Goal: Information Seeking & Learning: Learn about a topic

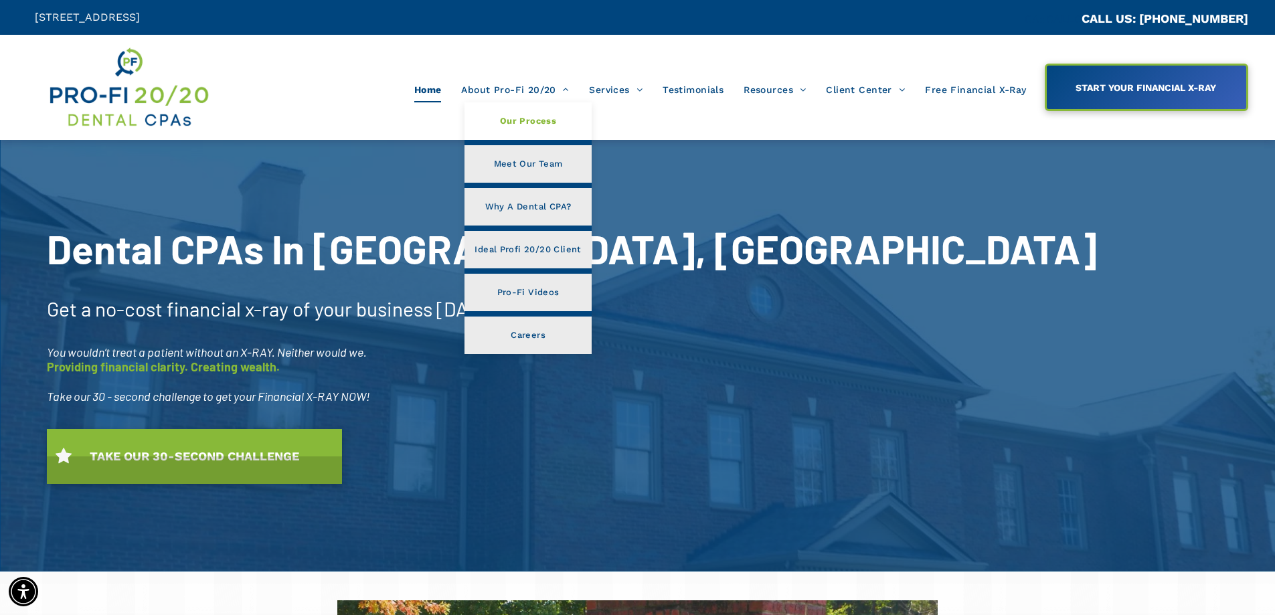
click at [546, 118] on span "Our Process" at bounding box center [528, 120] width 56 height 17
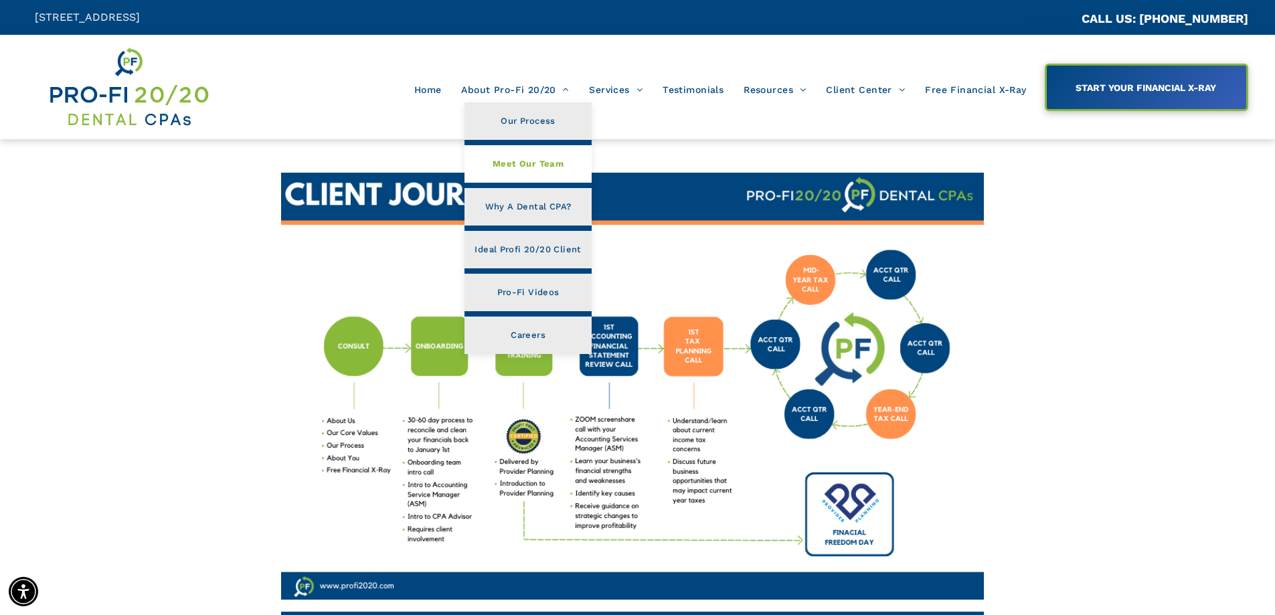
click at [534, 160] on span "Meet Our Team" at bounding box center [528, 163] width 71 height 17
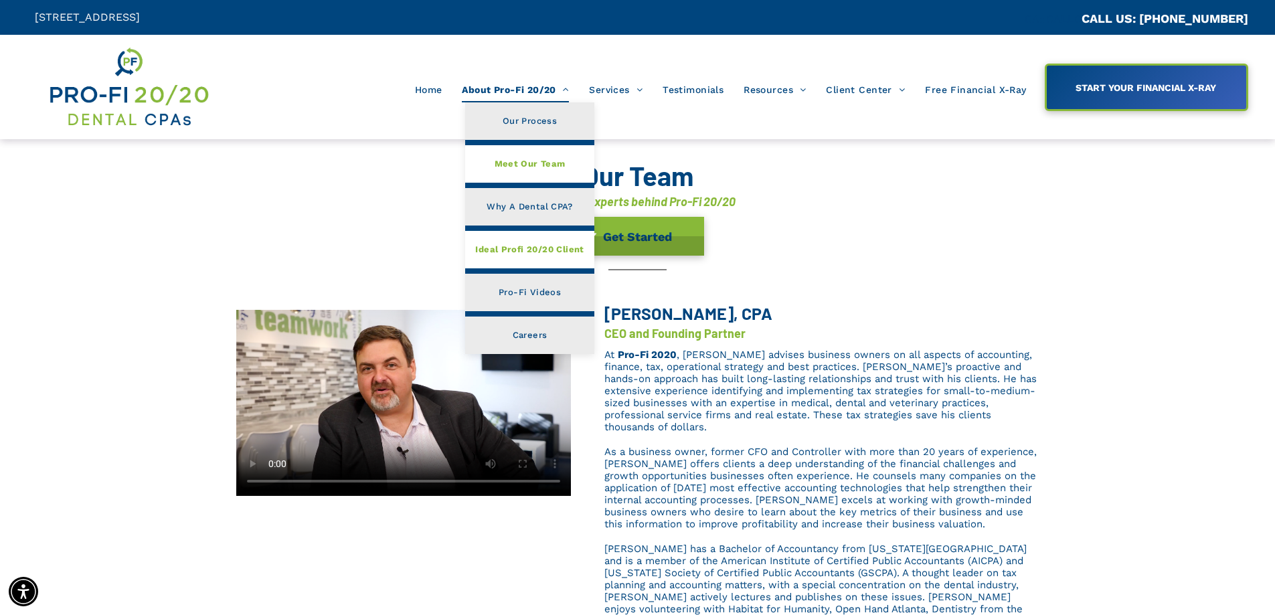
click at [534, 244] on span "Ideal Profi 20/20 Client" at bounding box center [529, 249] width 108 height 17
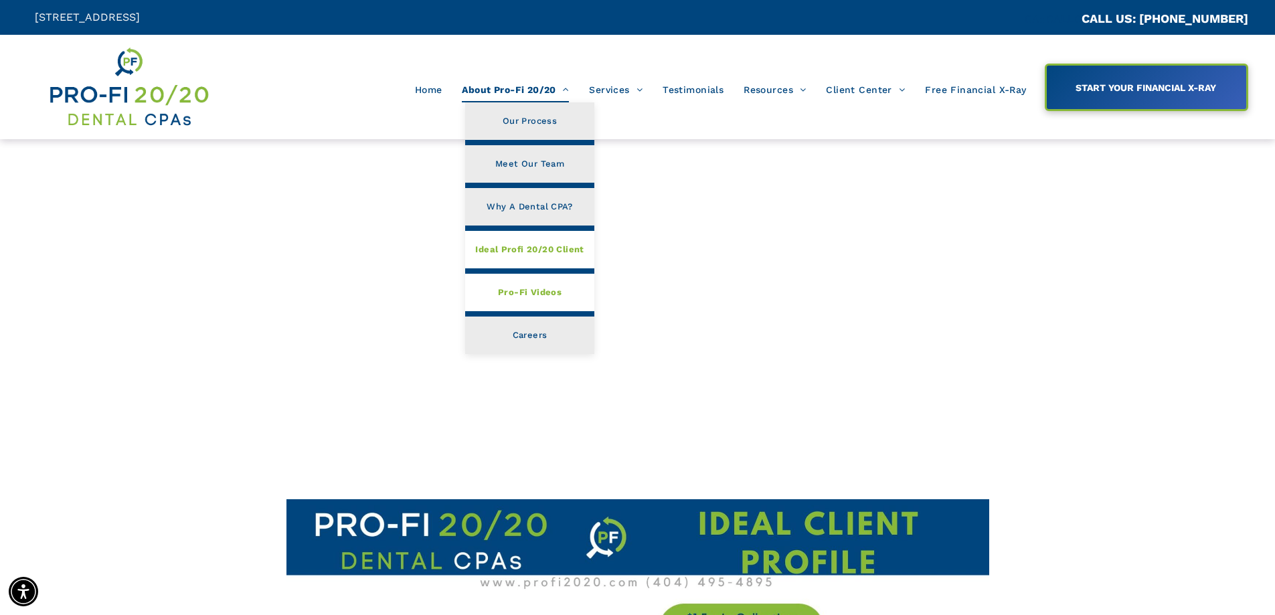
click at [540, 295] on span "Pro-Fi Videos" at bounding box center [530, 292] width 64 height 17
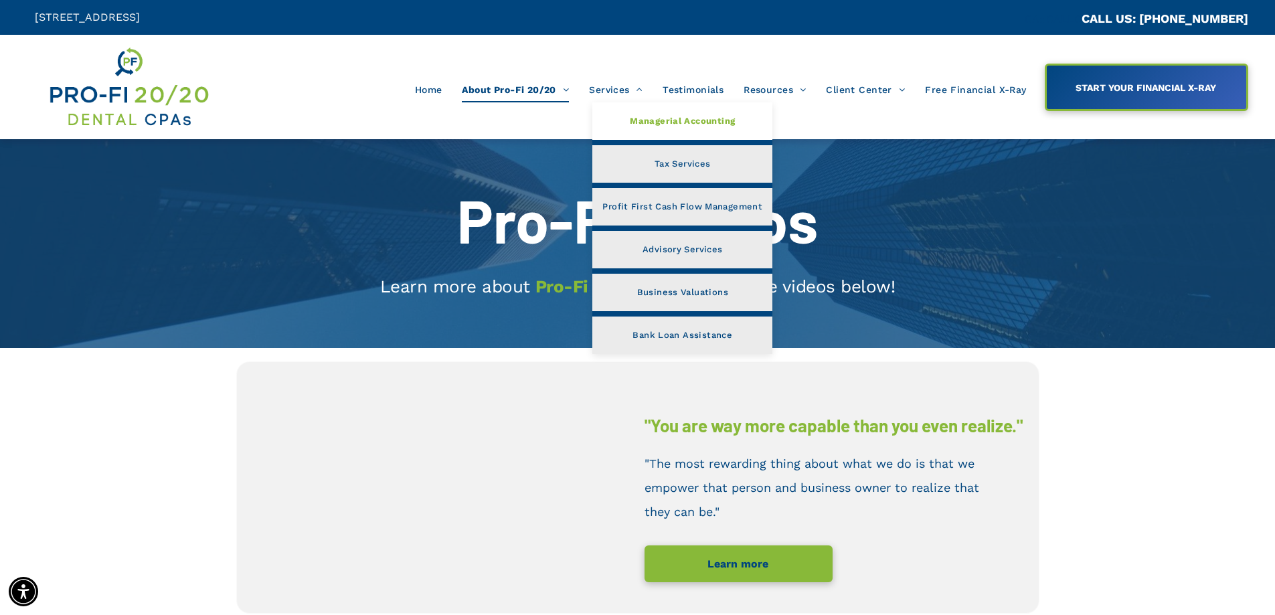
click at [653, 118] on span "Managerial Accounting" at bounding box center [682, 120] width 105 height 17
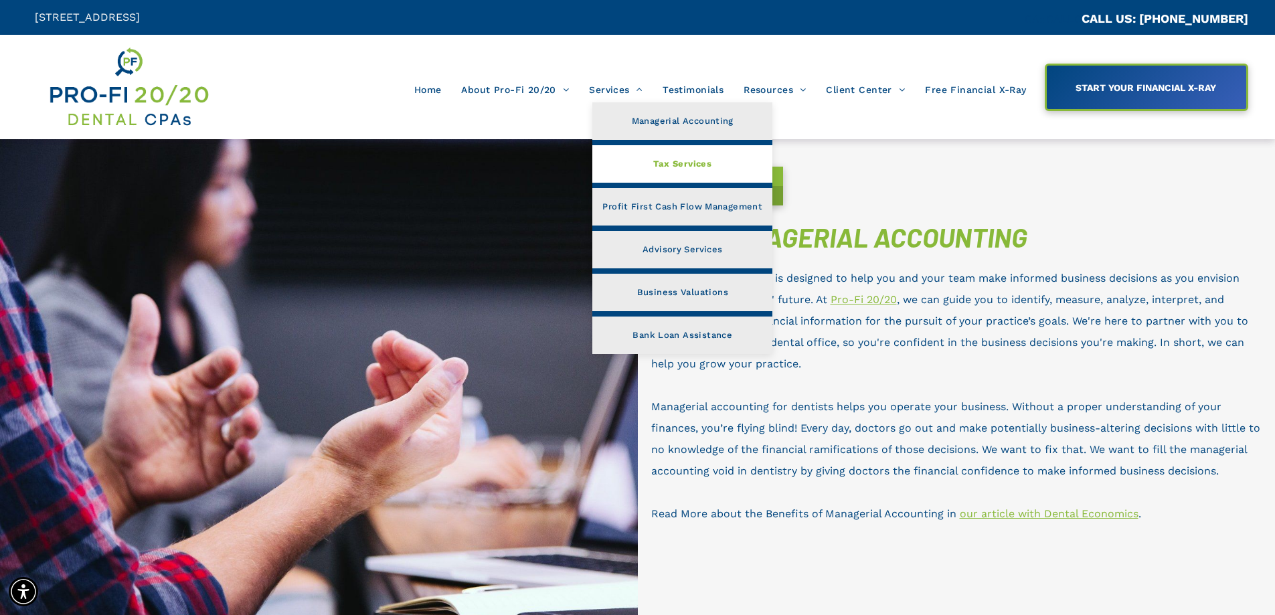
click at [664, 167] on span "Tax Services" at bounding box center [682, 163] width 58 height 17
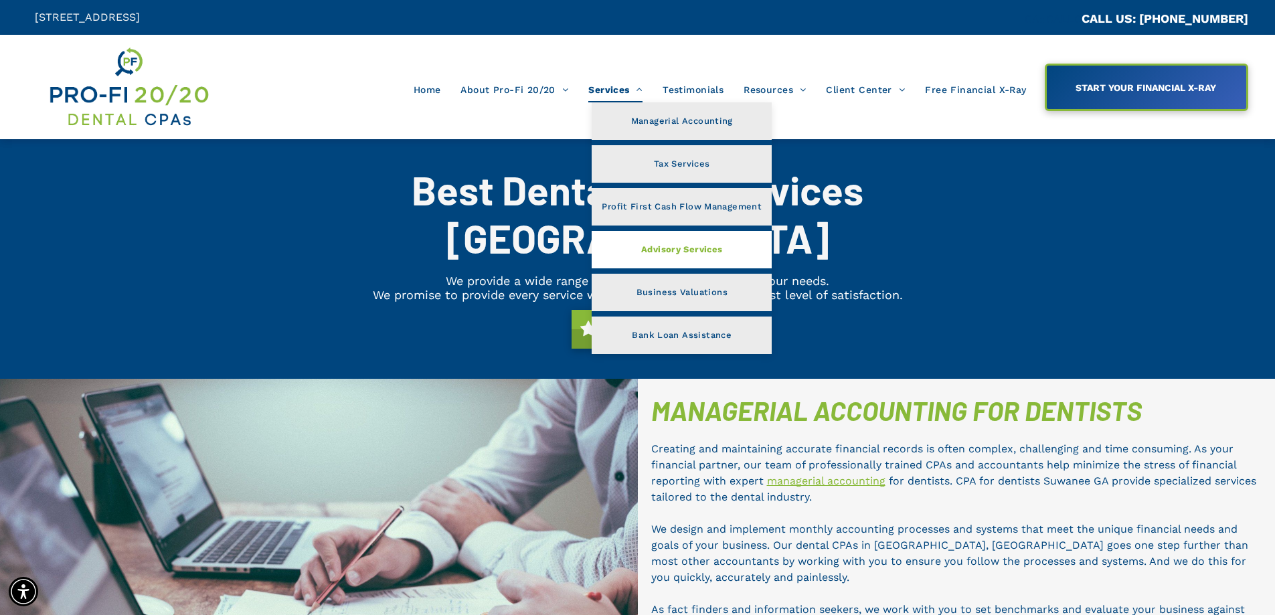
click at [660, 248] on span "Advisory Services" at bounding box center [682, 249] width 82 height 17
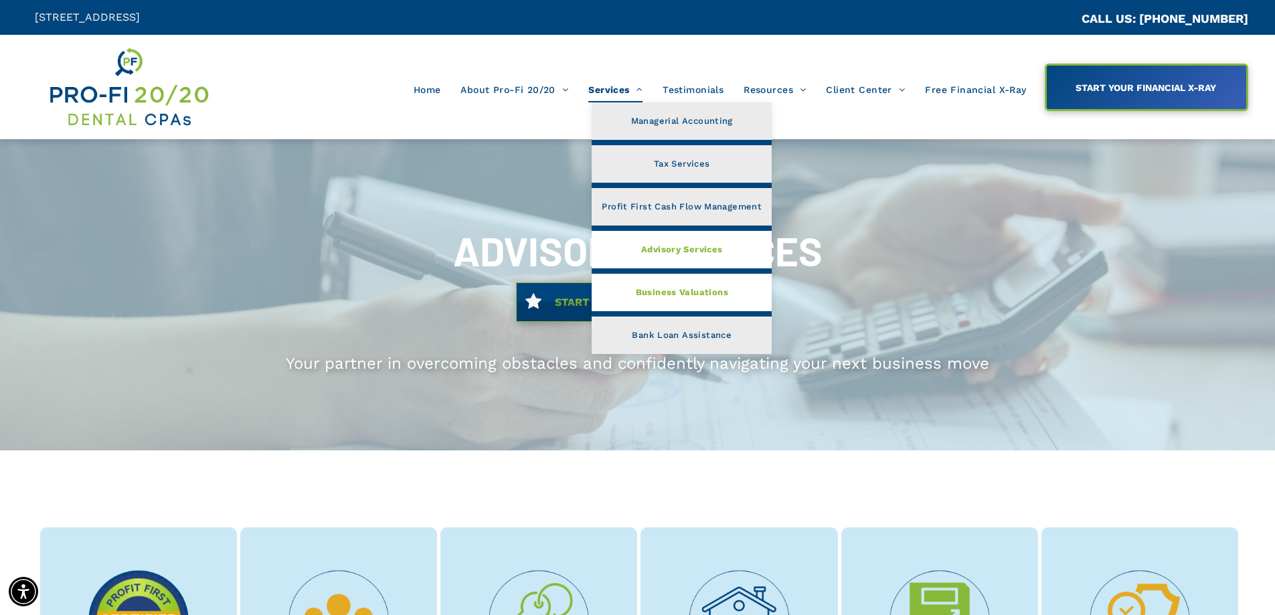
click at [663, 288] on span "Business Valuations" at bounding box center [682, 292] width 92 height 17
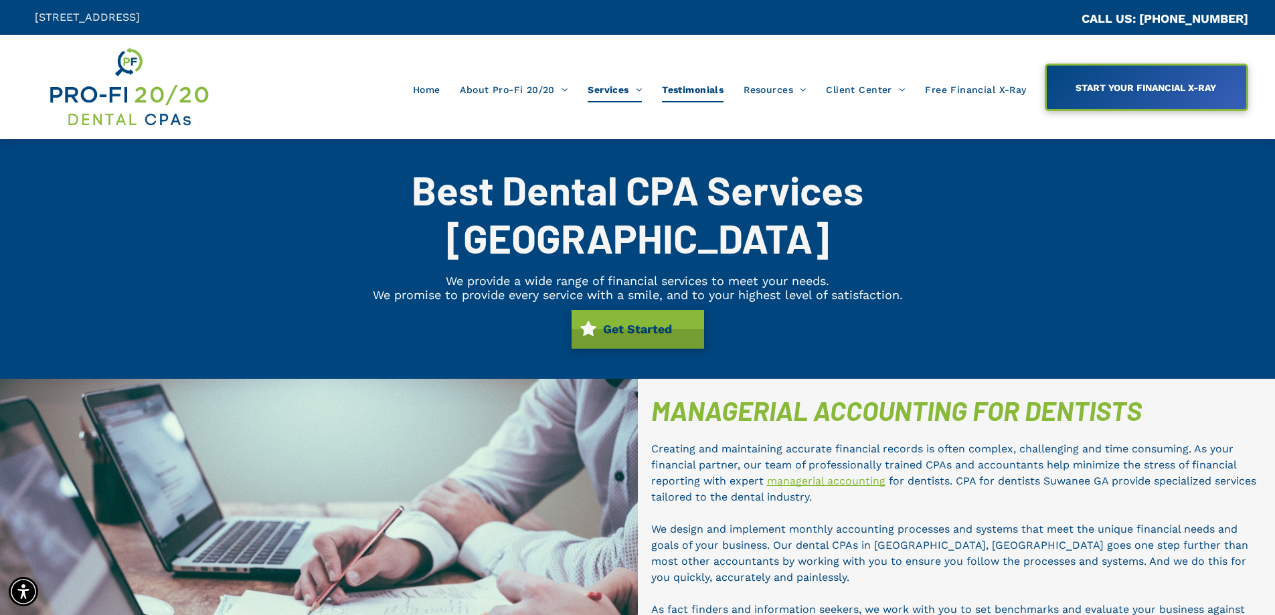
click at [712, 92] on span "Testimonials" at bounding box center [693, 89] width 62 height 25
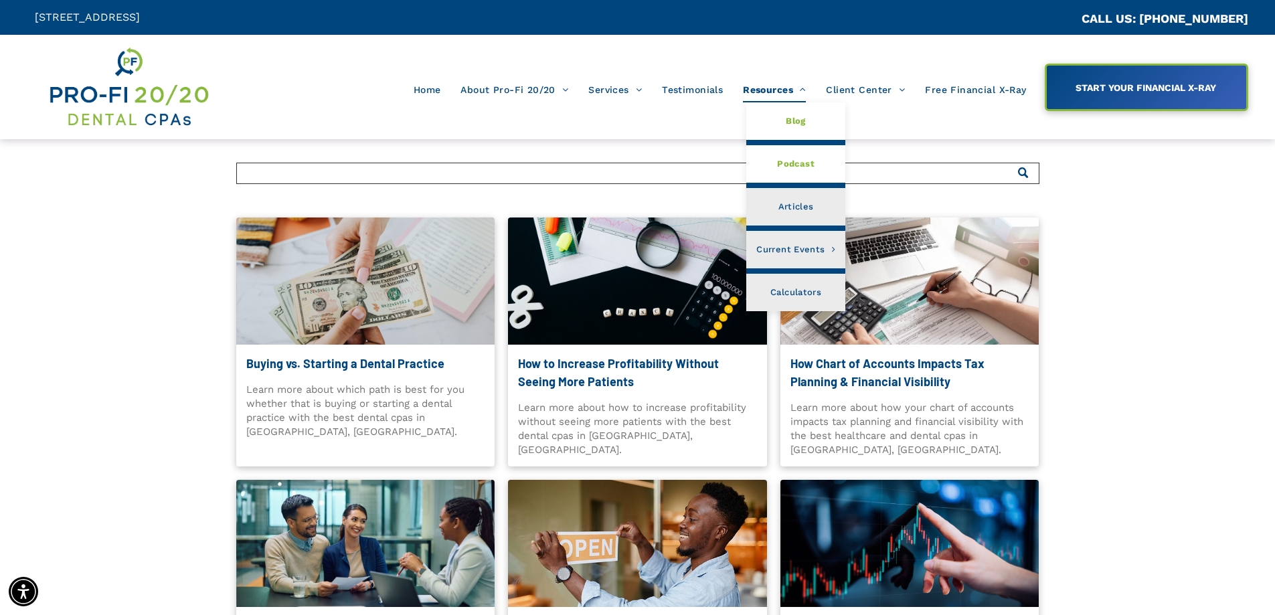
click at [791, 163] on span "Podcast" at bounding box center [795, 163] width 37 height 17
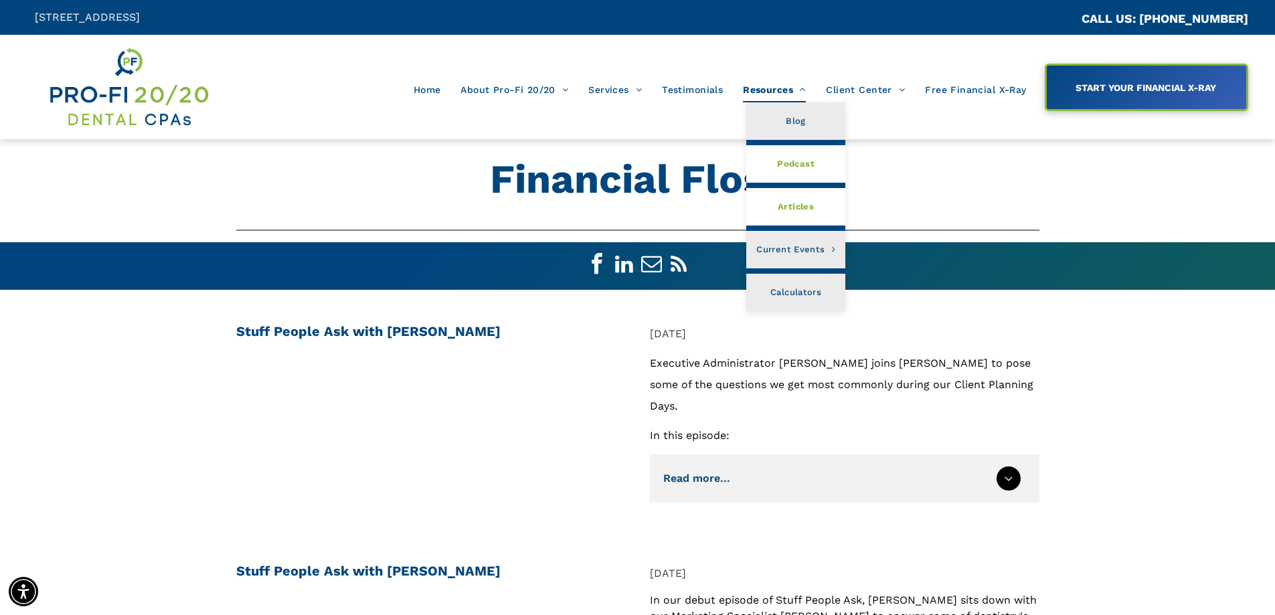
click at [793, 201] on span "Articles" at bounding box center [796, 206] width 36 height 17
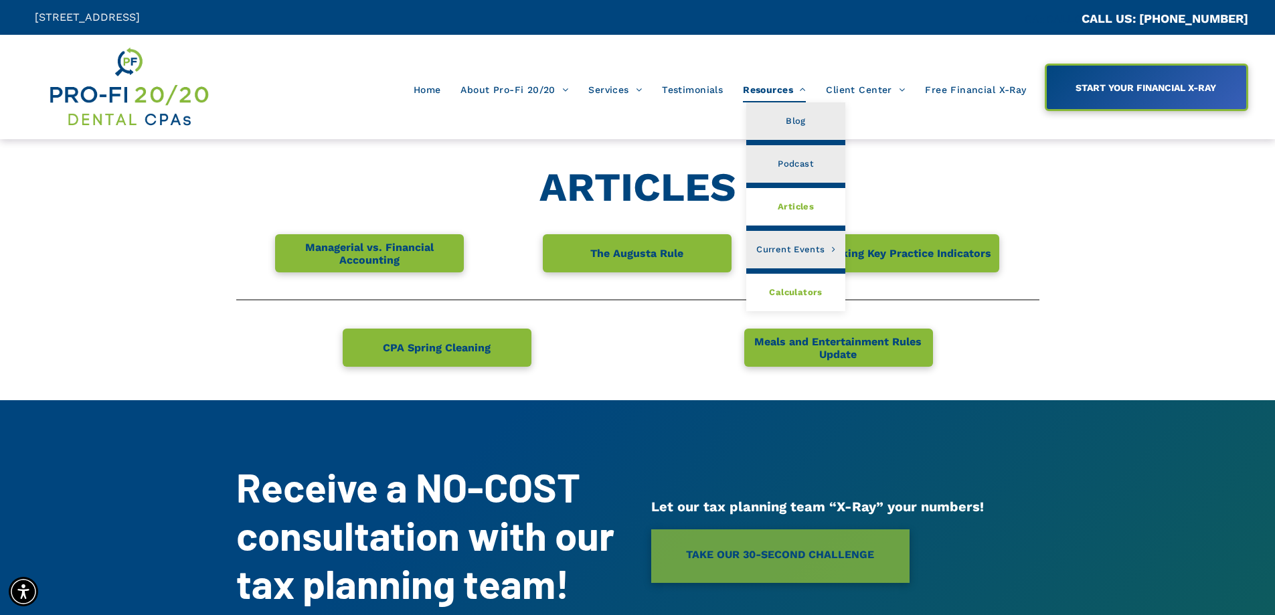
click at [810, 295] on span "Calculators" at bounding box center [795, 292] width 53 height 17
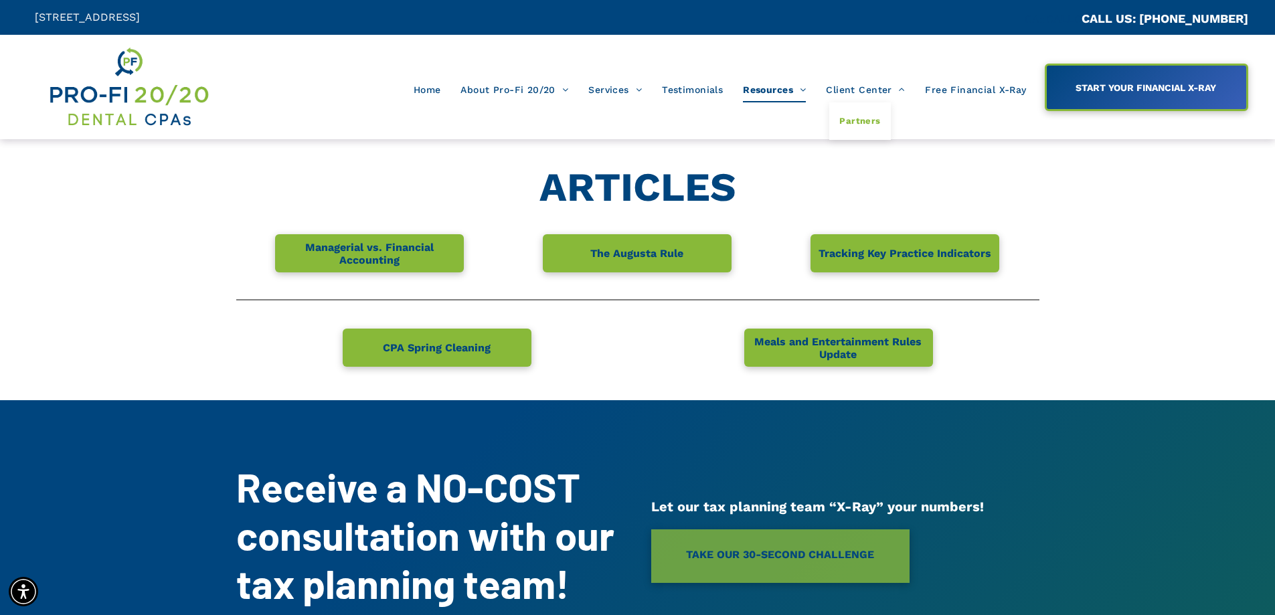
click at [872, 120] on span "Partners" at bounding box center [859, 120] width 41 height 17
click at [120, 96] on img at bounding box center [129, 87] width 162 height 84
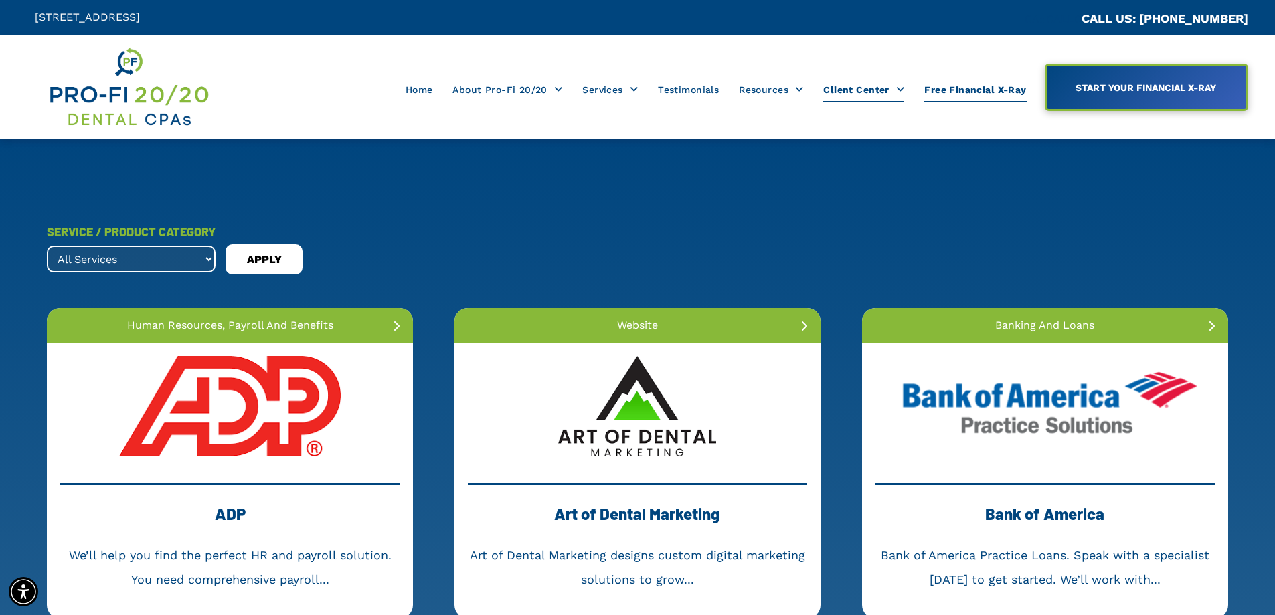
click at [968, 92] on span "Free Financial X-Ray" at bounding box center [975, 89] width 102 height 25
